Goal: Navigation & Orientation: Find specific page/section

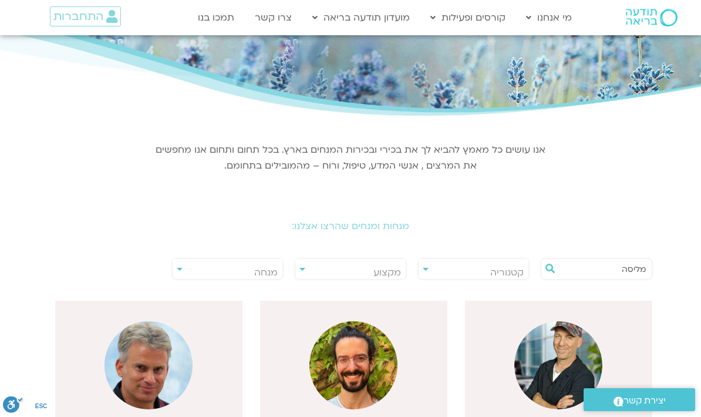
scroll to position [73, 0]
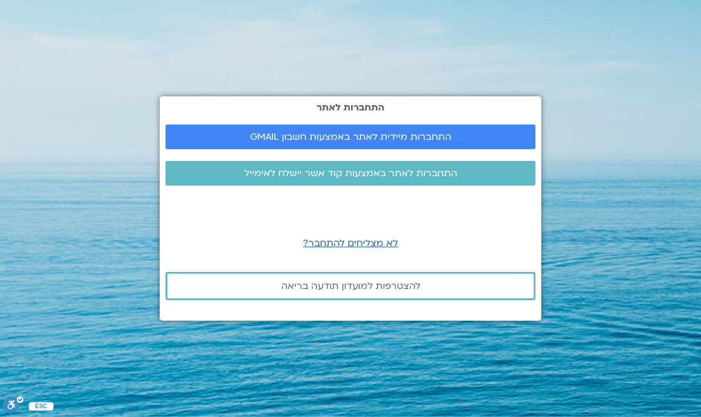
click at [458, 132] on span "התחברות מיידית לאתר באמצעות חשבון GMAIL" at bounding box center [351, 137] width 342 height 11
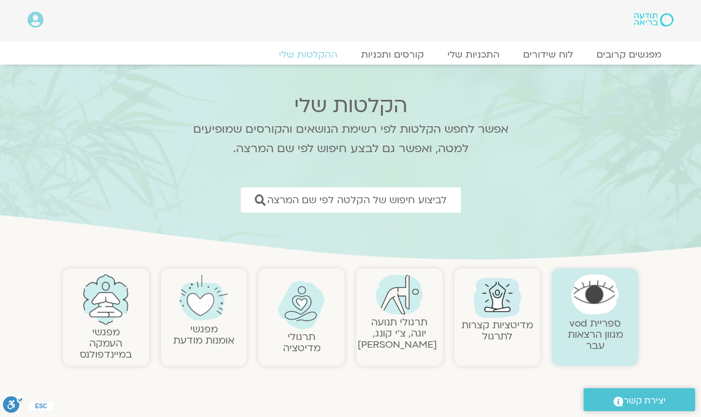
click at [554, 51] on link "לוח שידורים" at bounding box center [548, 55] width 73 height 12
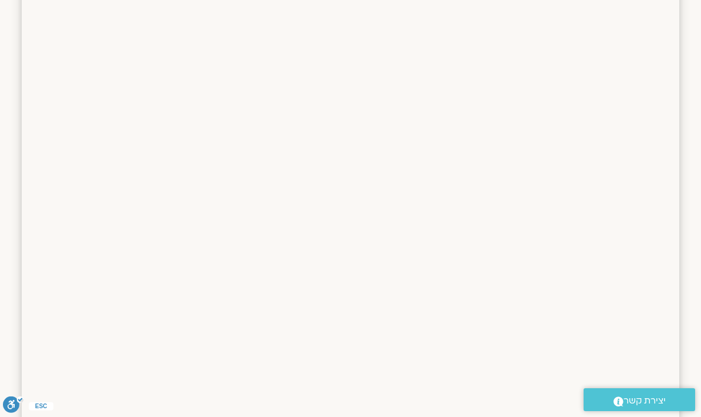
scroll to position [833, 0]
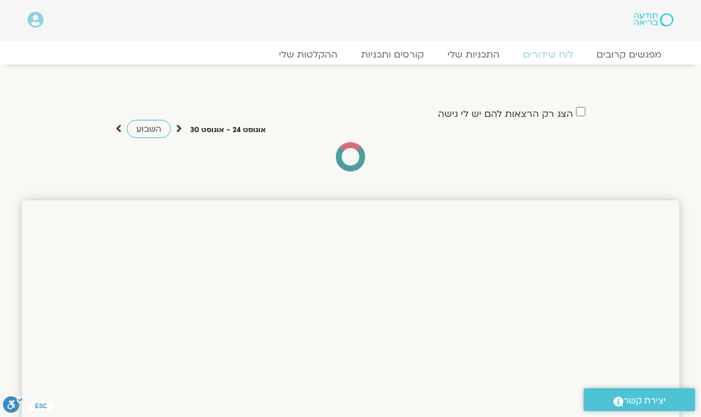
scroll to position [833, 0]
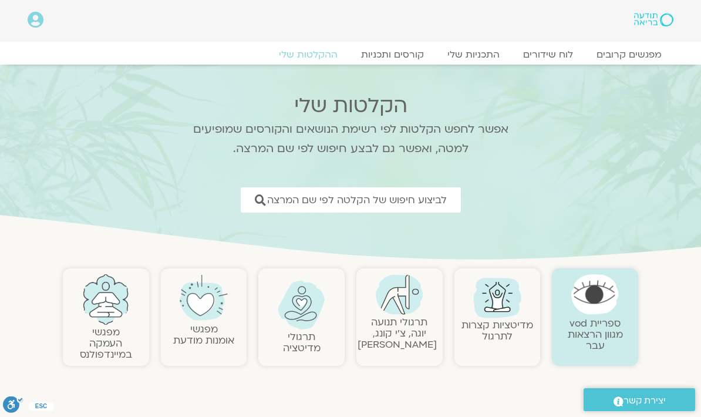
click at [563, 49] on link "לוח שידורים" at bounding box center [548, 55] width 73 height 12
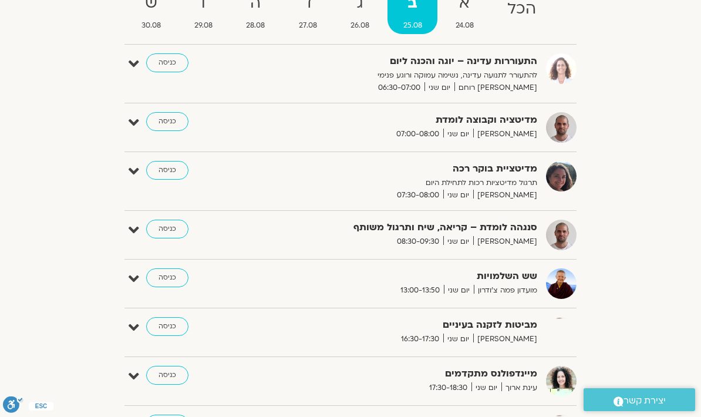
scroll to position [155, 0]
click at [159, 120] on link "כניסה" at bounding box center [167, 122] width 42 height 19
